Goal: Find specific page/section: Find specific page/section

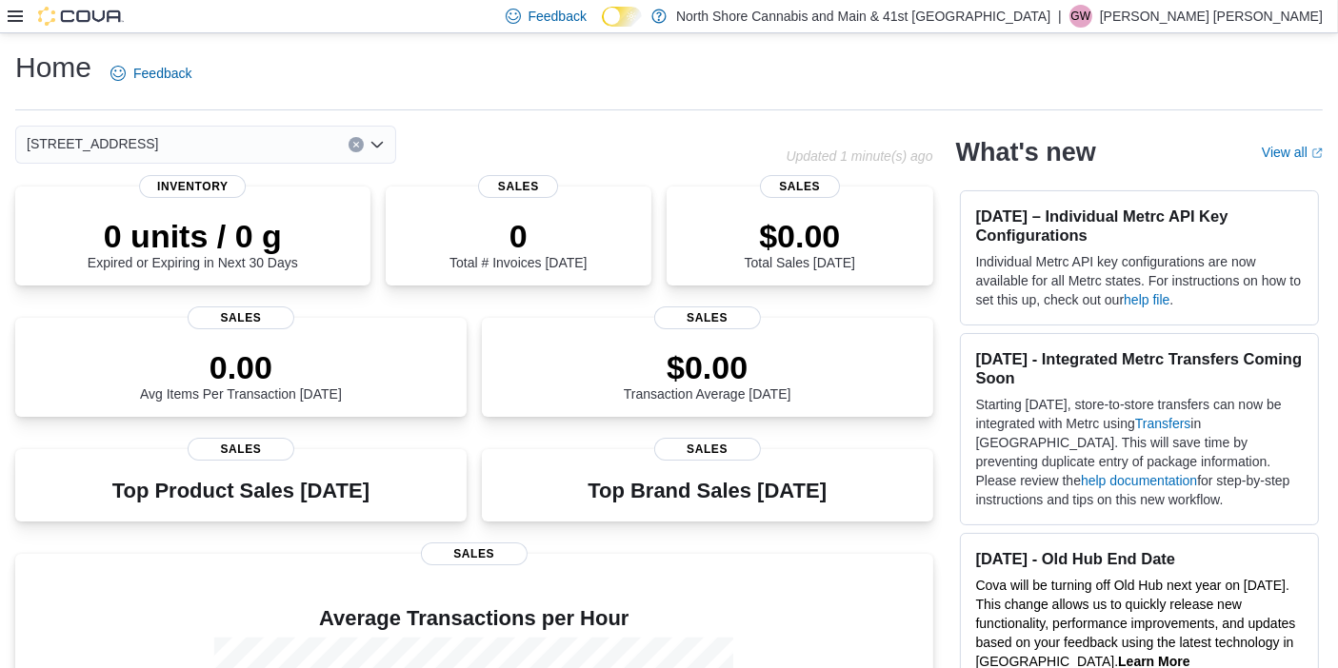
click at [289, 143] on div "[STREET_ADDRESS]" at bounding box center [205, 145] width 381 height 38
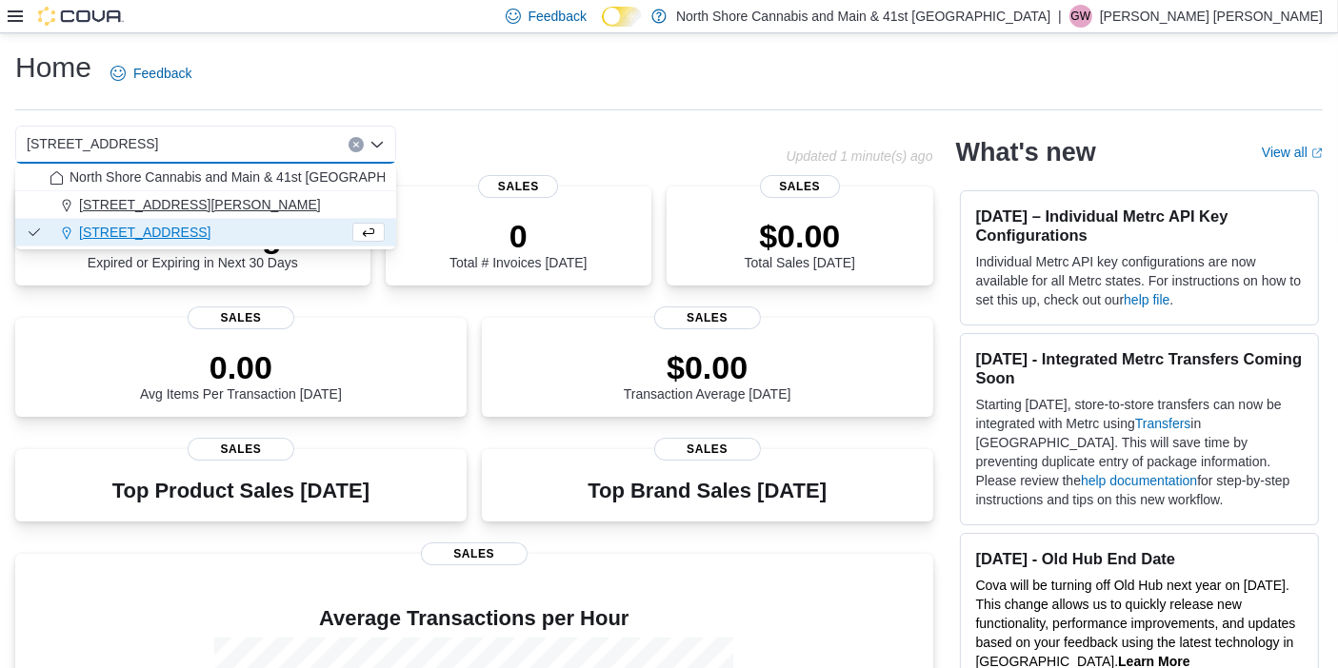
click at [233, 203] on div "[STREET_ADDRESS][PERSON_NAME]" at bounding box center [217, 204] width 335 height 19
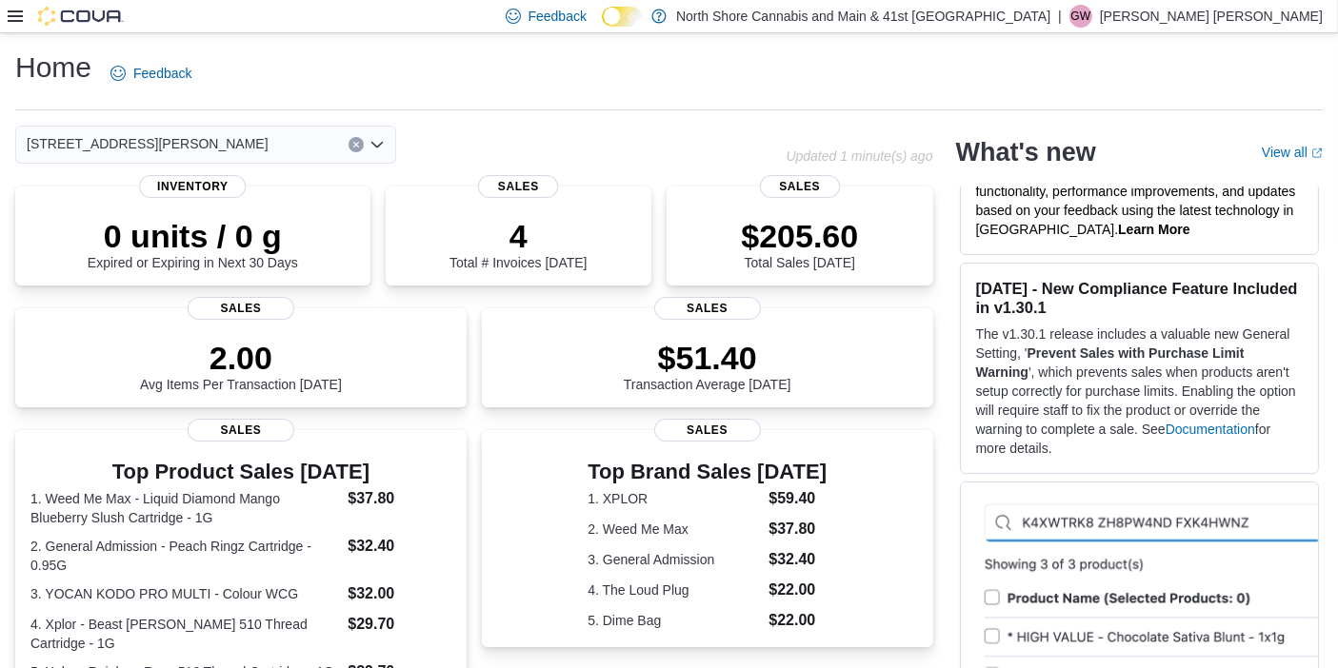
scroll to position [431, 0]
click at [1164, 369] on p "The v1.30.1 release includes a valuable new General Setting, ' Prevent Sales wi…" at bounding box center [1139, 392] width 327 height 133
click at [1316, 344] on div "[DATE] - New Compliance Feature Included in v1.30.1 The v1.30.1 release include…" at bounding box center [1139, 369] width 359 height 211
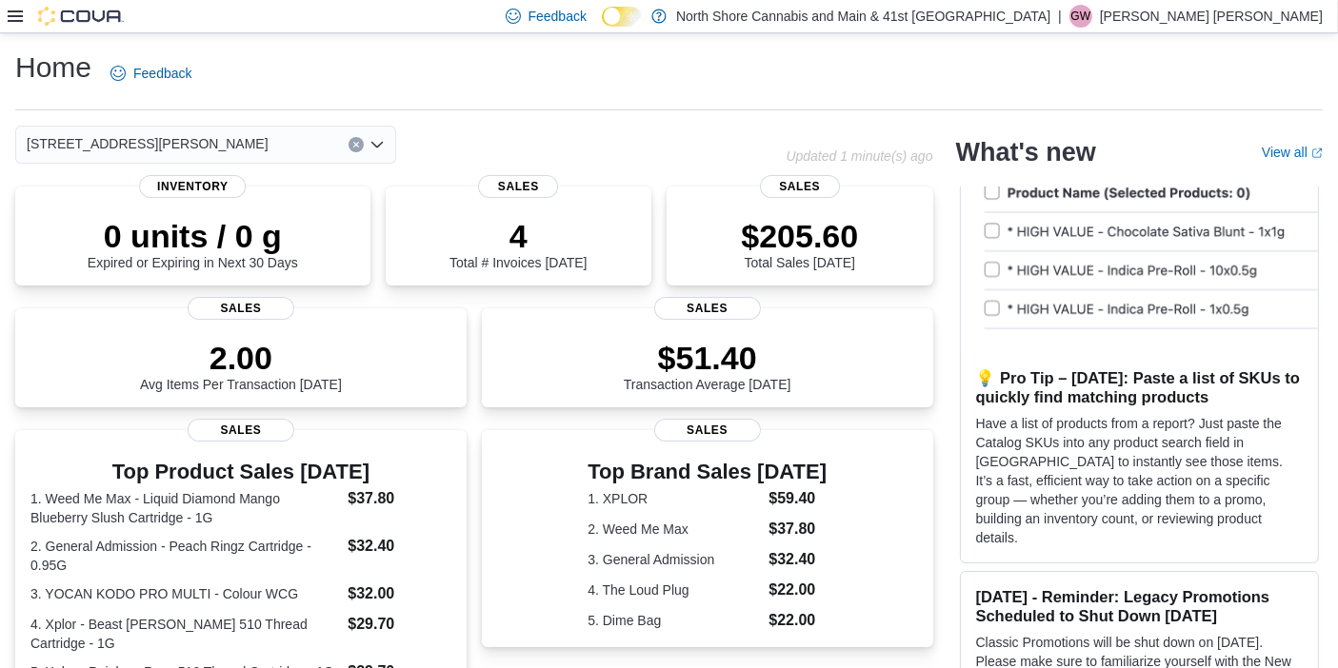
scroll to position [838, 0]
click at [11, 11] on icon at bounding box center [15, 15] width 15 height 11
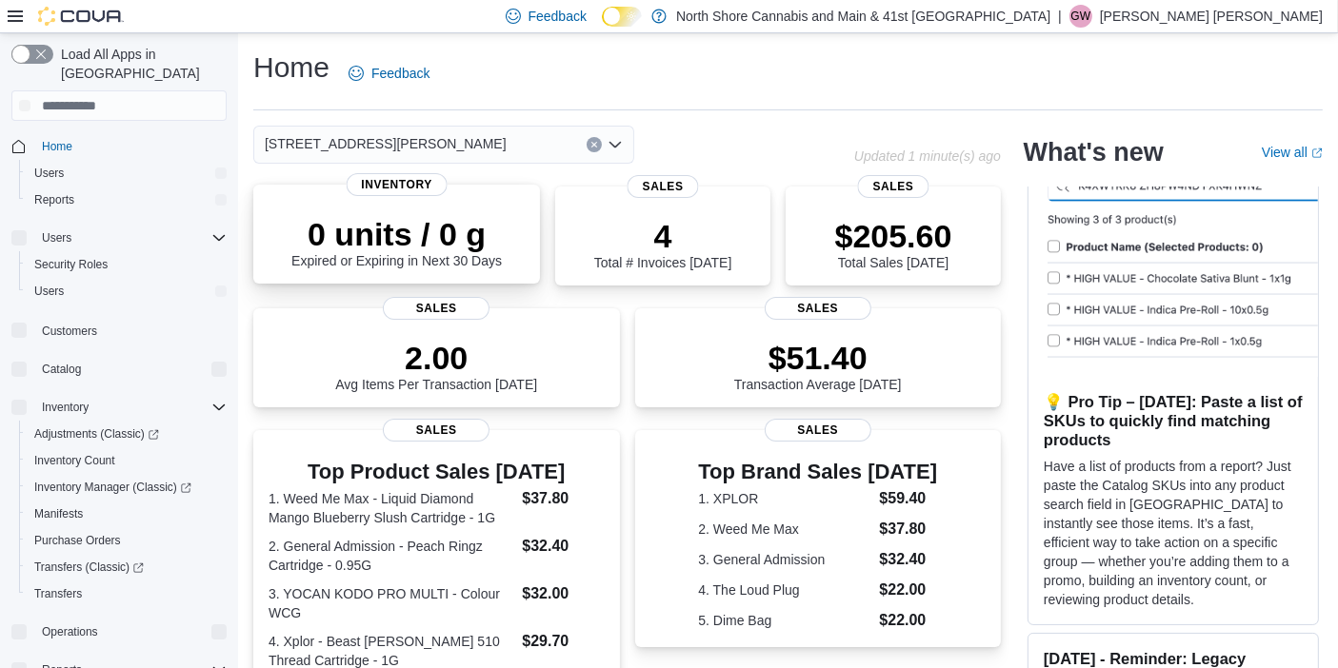
scroll to position [952, 0]
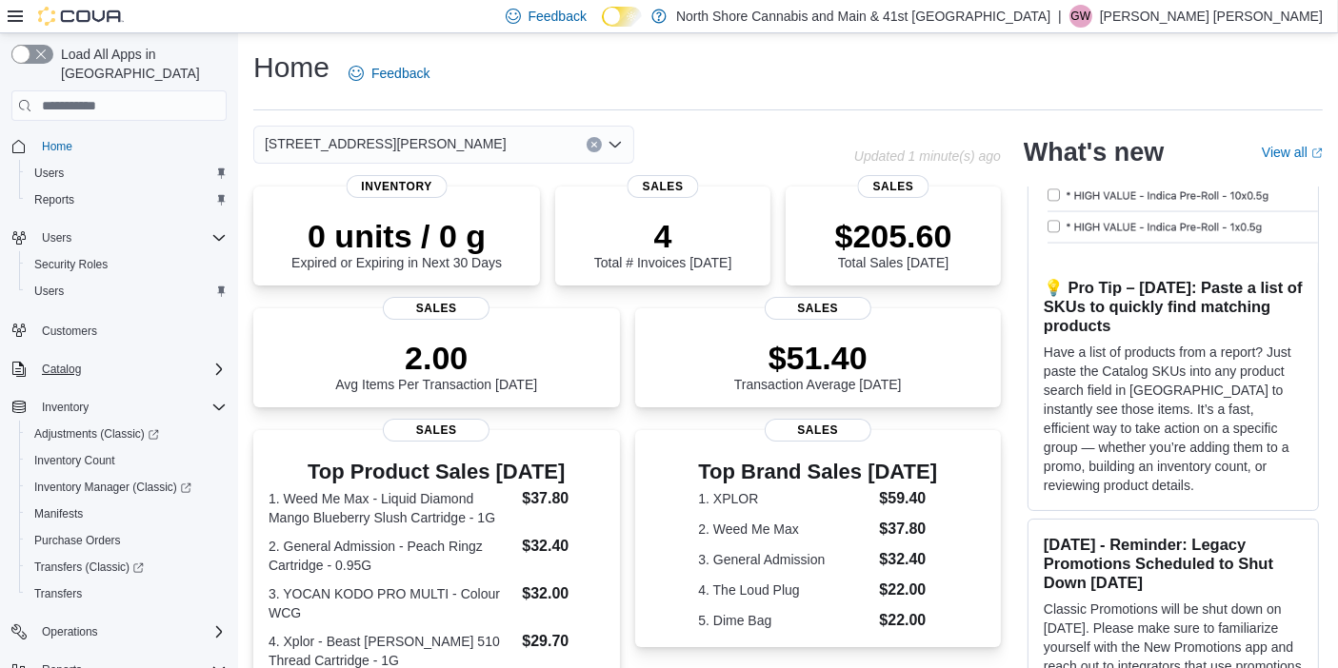
click at [96, 358] on div "Catalog" at bounding box center [130, 369] width 192 height 23
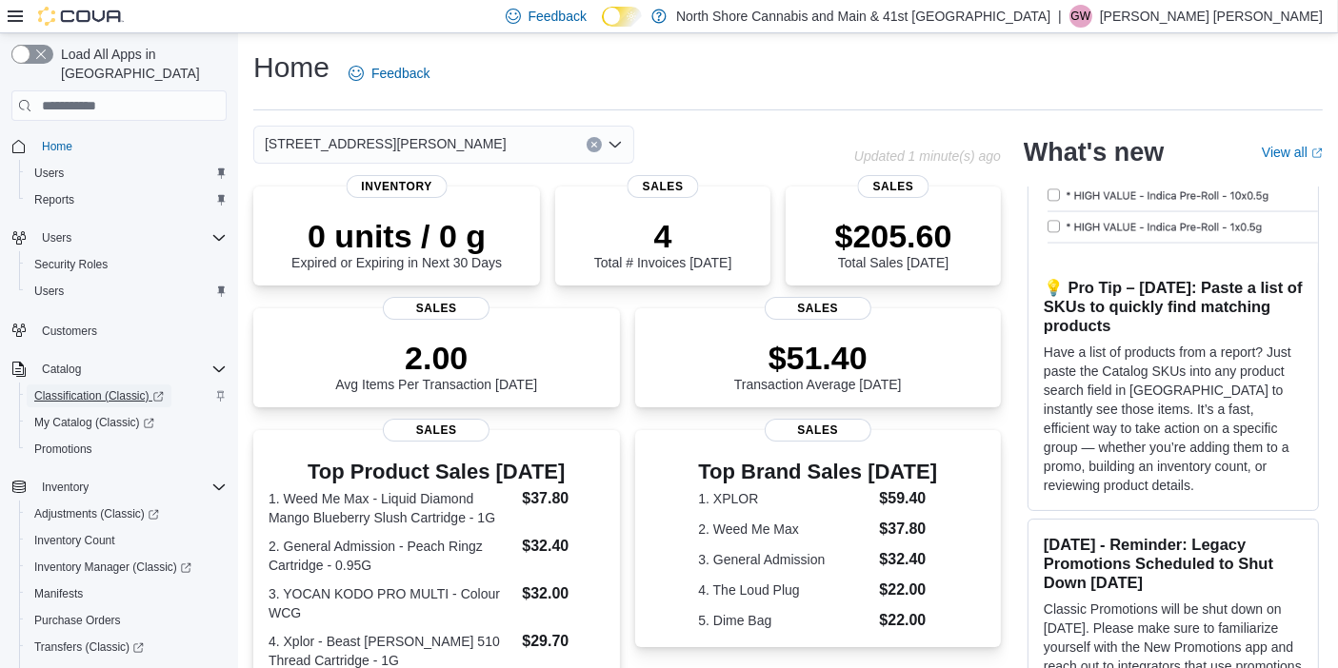
click at [128, 389] on span "Classification (Classic)" at bounding box center [99, 396] width 130 height 15
click at [91, 415] on span "My Catalog (Classic)" at bounding box center [94, 422] width 120 height 15
